Goal: Task Accomplishment & Management: Complete application form

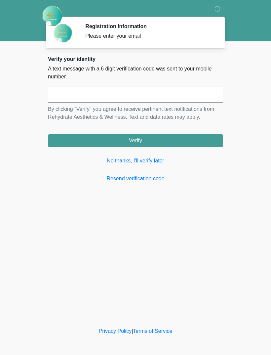
click at [130, 93] on input "text" at bounding box center [135, 94] width 175 height 17
type input "******"
click at [172, 141] on button "Verify" at bounding box center [135, 140] width 175 height 13
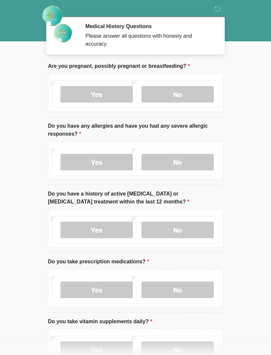
click at [181, 99] on label "No" at bounding box center [178, 94] width 72 height 17
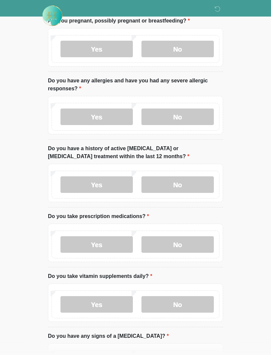
scroll to position [47, 0]
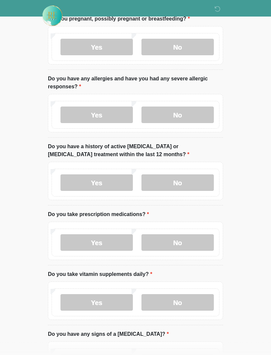
click at [196, 112] on label "No" at bounding box center [178, 115] width 72 height 17
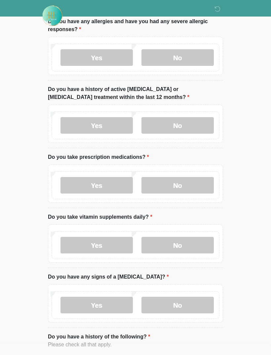
scroll to position [105, 0]
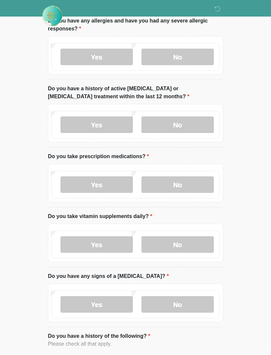
click at [195, 127] on label "No" at bounding box center [178, 125] width 72 height 17
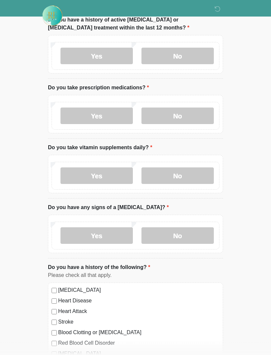
scroll to position [174, 0]
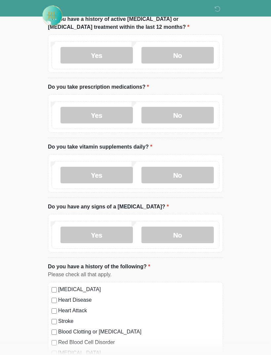
click at [187, 117] on label "No" at bounding box center [178, 115] width 72 height 17
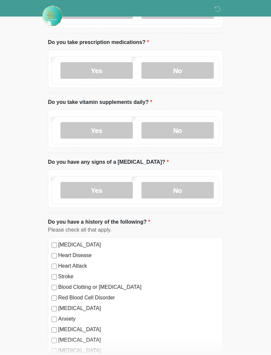
scroll to position [221, 0]
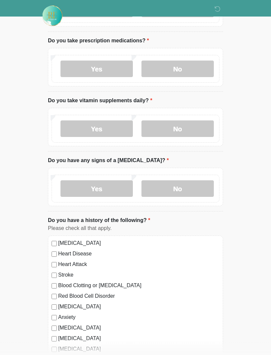
click at [112, 133] on label "Yes" at bounding box center [97, 129] width 72 height 17
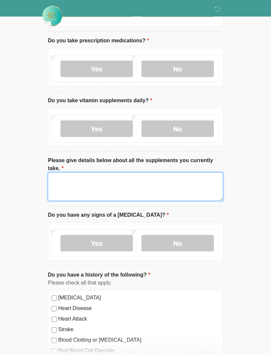
click at [119, 189] on textarea "Please give details below about all the supplements you currently take." at bounding box center [135, 186] width 175 height 28
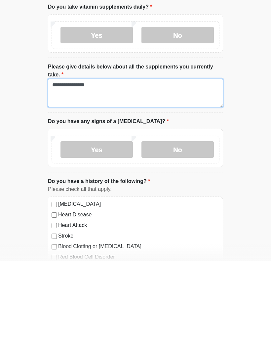
type textarea "**********"
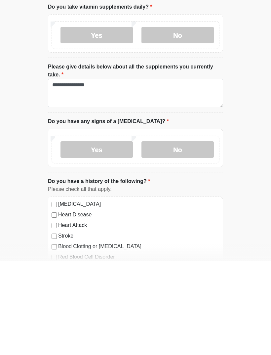
click at [180, 235] on label "No" at bounding box center [178, 243] width 72 height 17
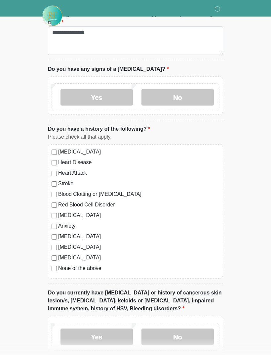
scroll to position [367, 0]
click at [62, 150] on label "High Blood Pressure" at bounding box center [139, 152] width 162 height 8
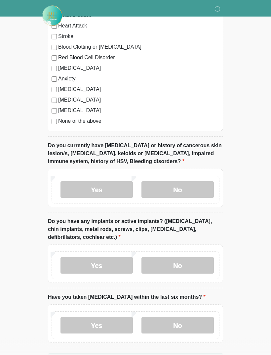
scroll to position [514, 0]
click at [187, 189] on label "No" at bounding box center [178, 189] width 72 height 17
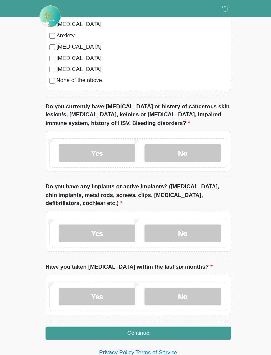
scroll to position [558, 0]
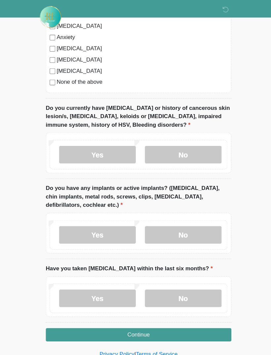
click at [182, 218] on label "No" at bounding box center [178, 222] width 72 height 17
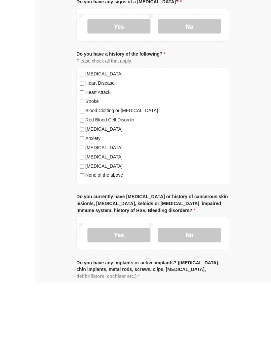
scroll to position [538, 0]
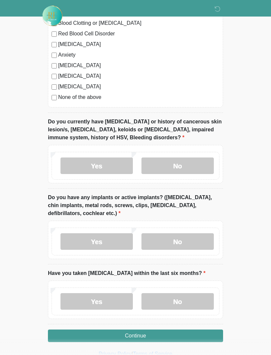
click at [195, 296] on label "No" at bounding box center [178, 301] width 72 height 17
click at [193, 334] on button "Continue" at bounding box center [135, 336] width 175 height 13
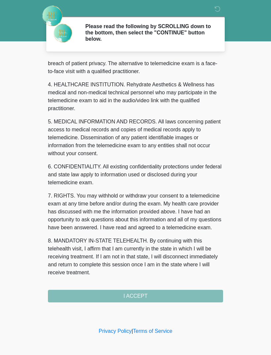
scroll to position [169, 0]
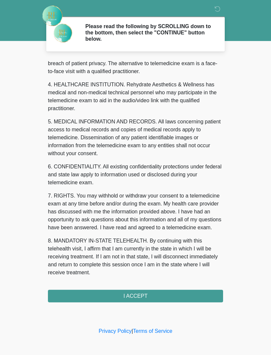
click at [161, 295] on button "I ACCEPT" at bounding box center [135, 296] width 175 height 13
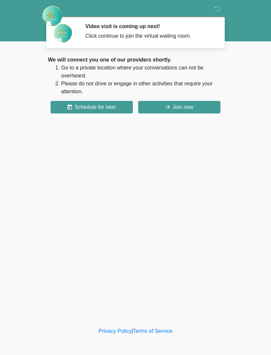
click at [205, 106] on button "Join now" at bounding box center [179, 107] width 82 height 13
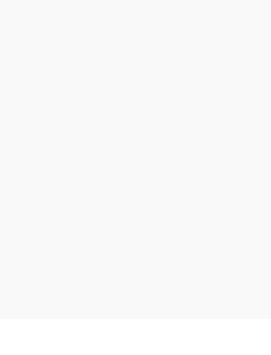
scroll to position [2, 0]
